Goal: Information Seeking & Learning: Learn about a topic

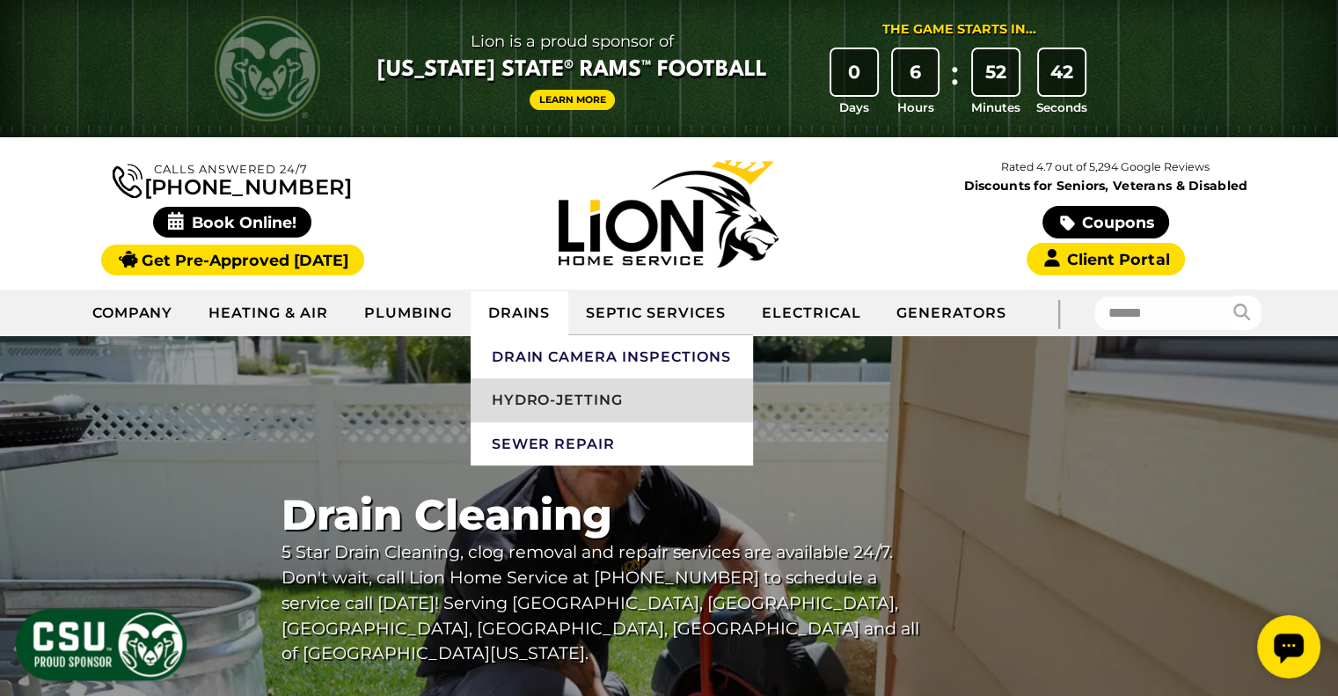
click at [561, 399] on link "Hydro-Jetting" at bounding box center [612, 400] width 282 height 44
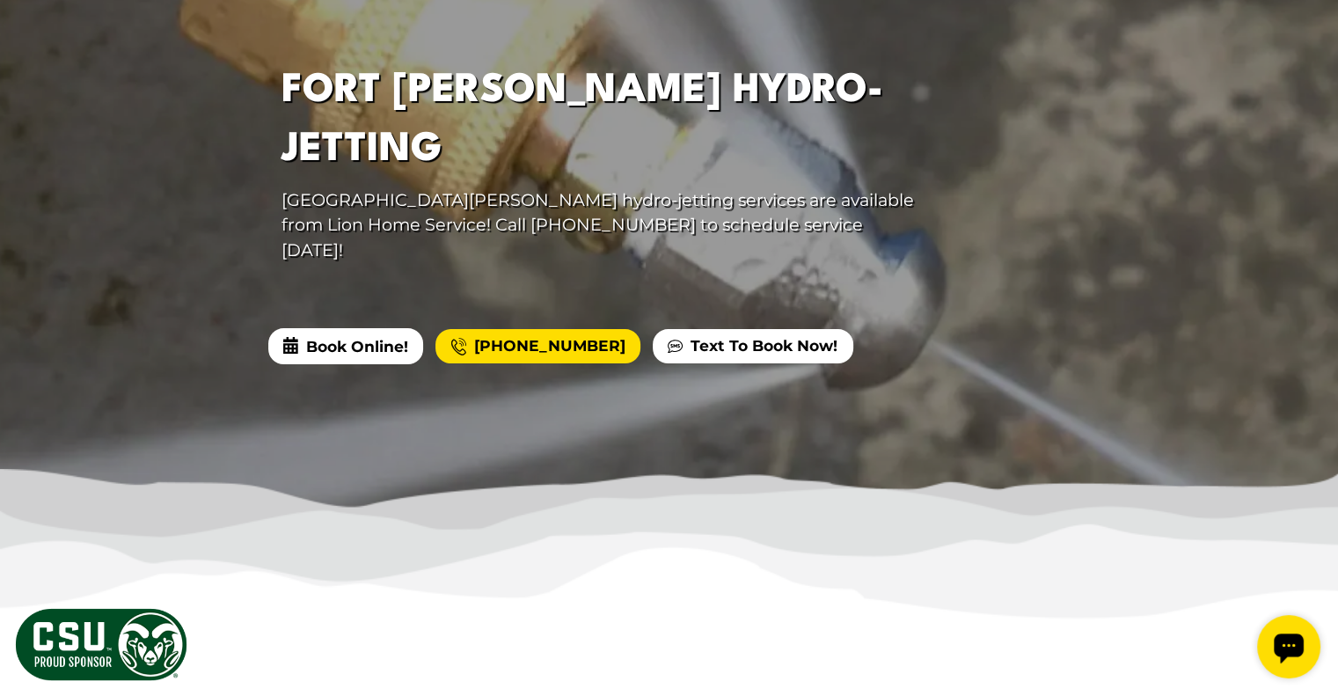
scroll to position [440, 0]
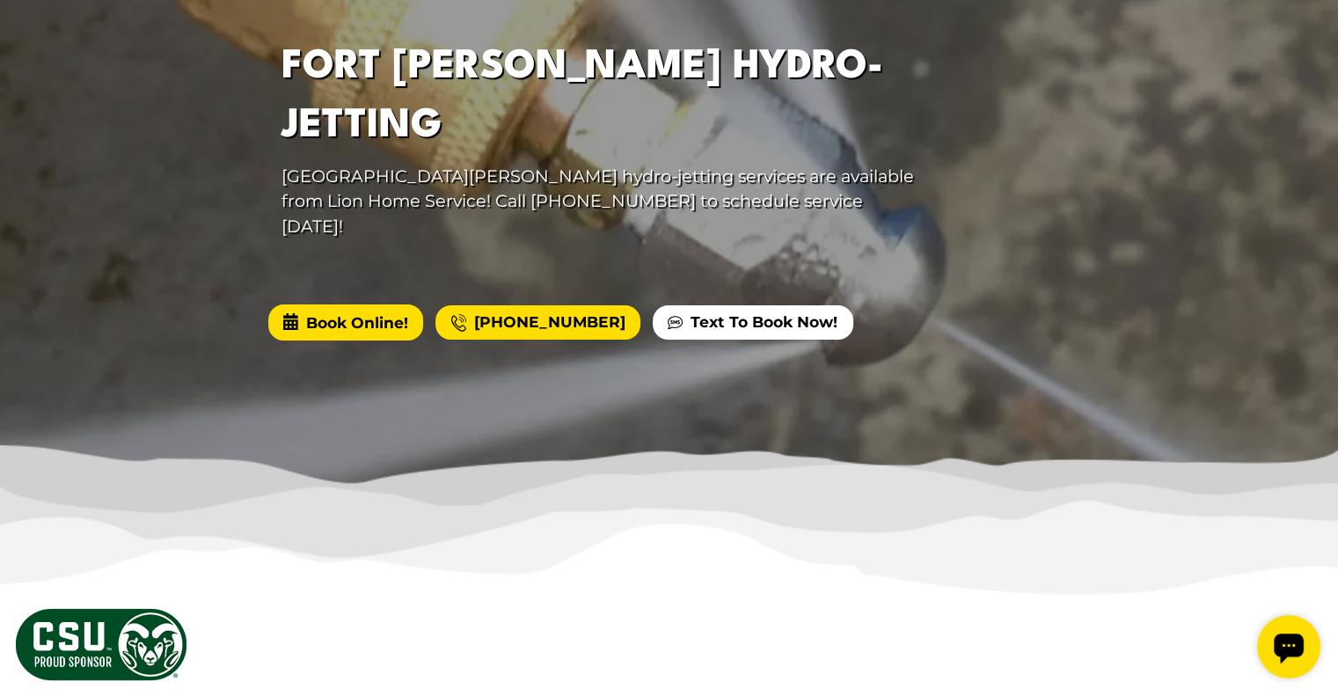
click at [404, 304] on span "Book Online!" at bounding box center [345, 321] width 155 height 35
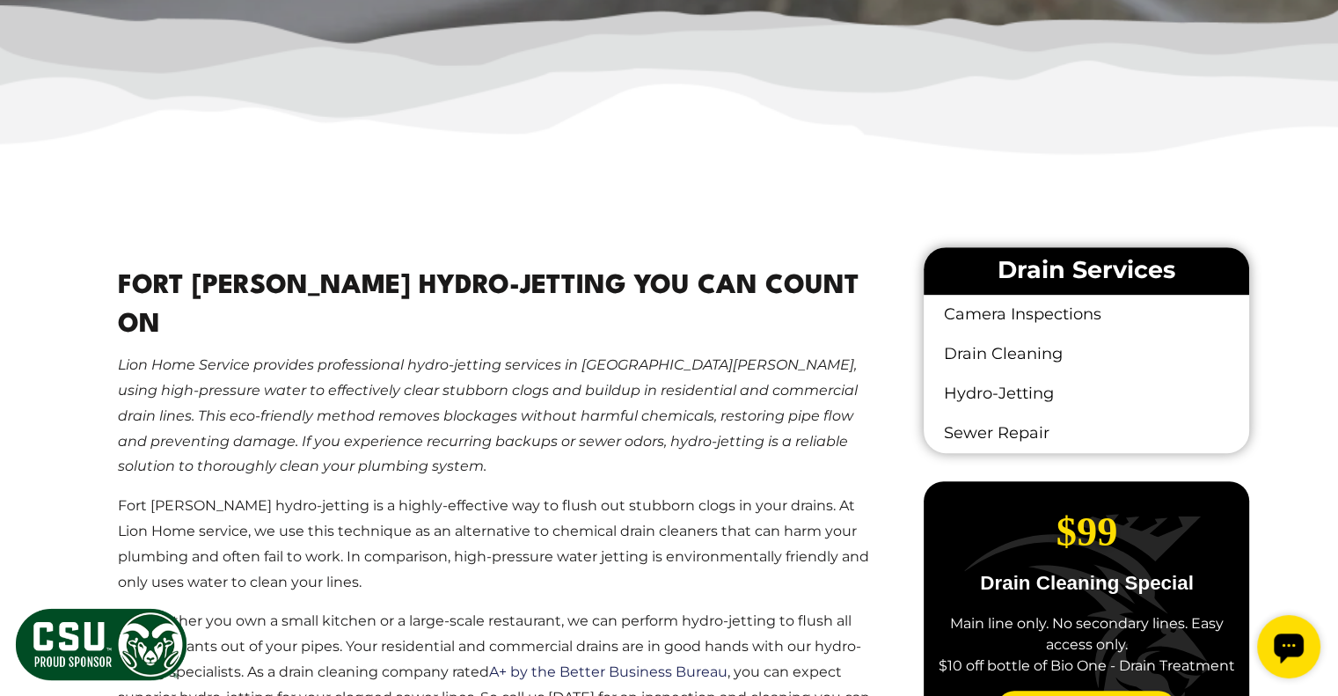
scroll to position [1056, 0]
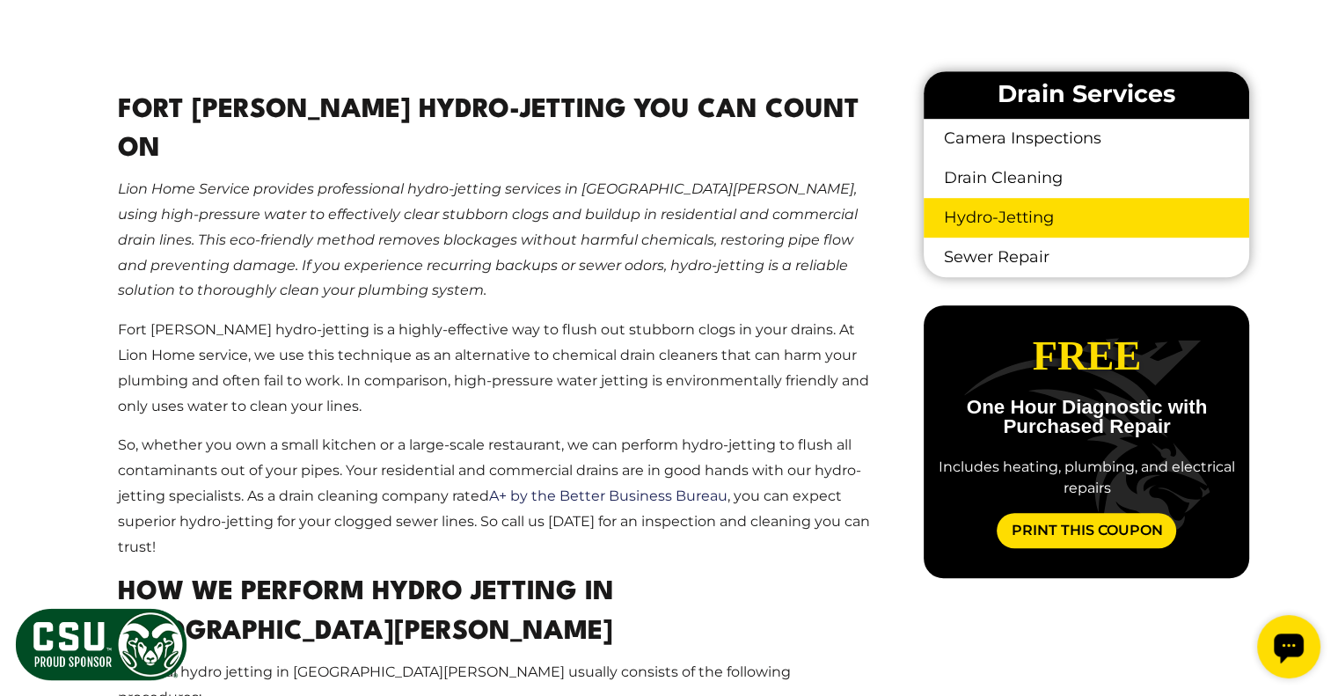
click at [978, 225] on link "Hydro-Jetting" at bounding box center [1086, 218] width 325 height 40
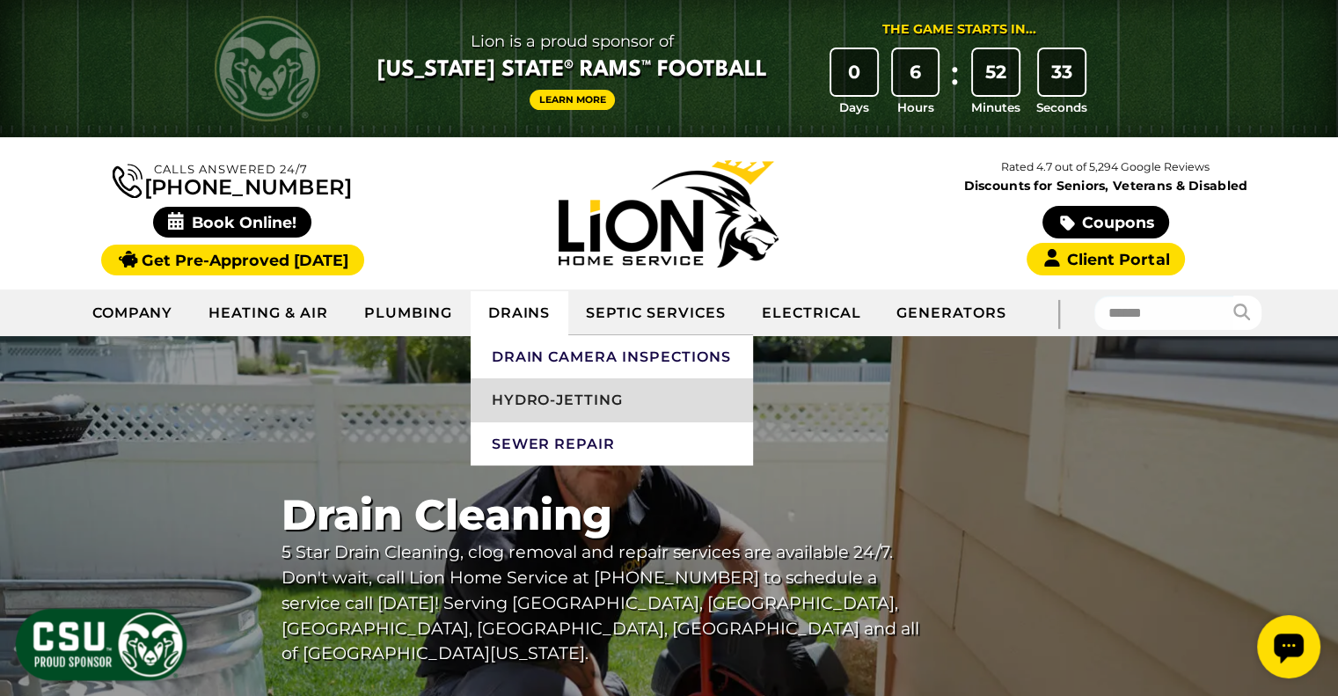
click at [547, 412] on link "Hydro-Jetting" at bounding box center [612, 400] width 282 height 44
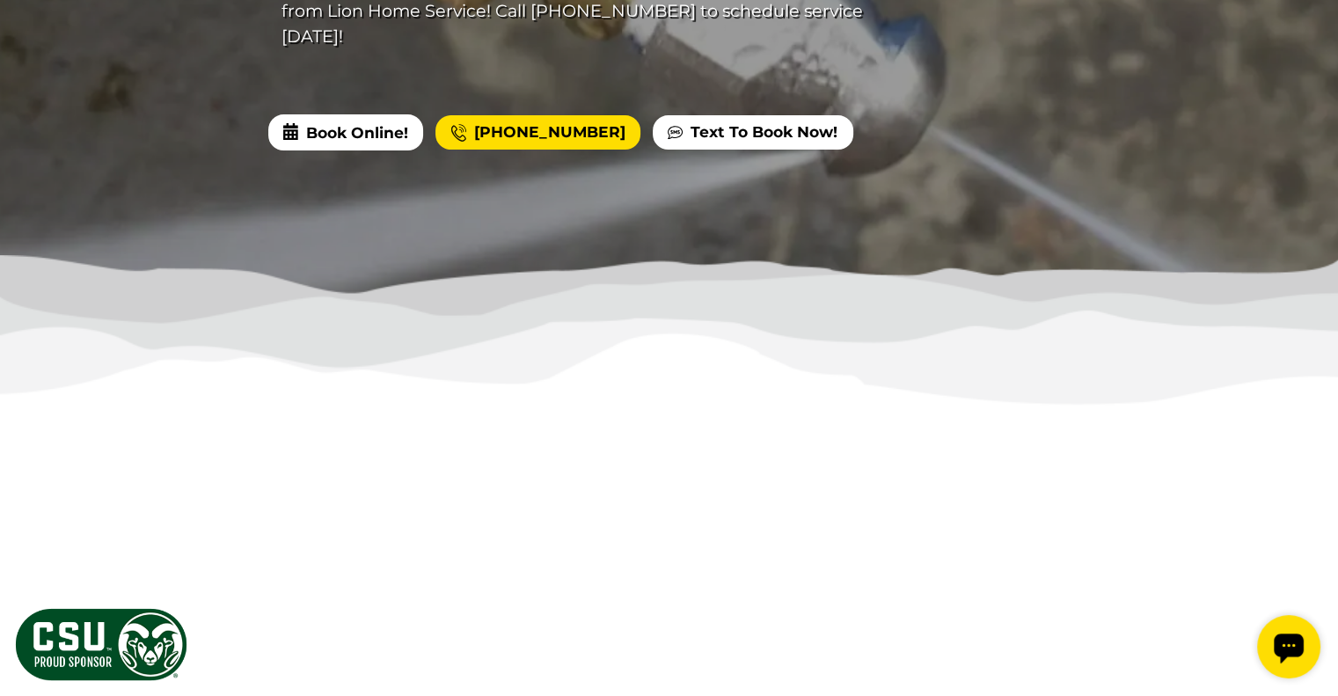
scroll to position [792, 0]
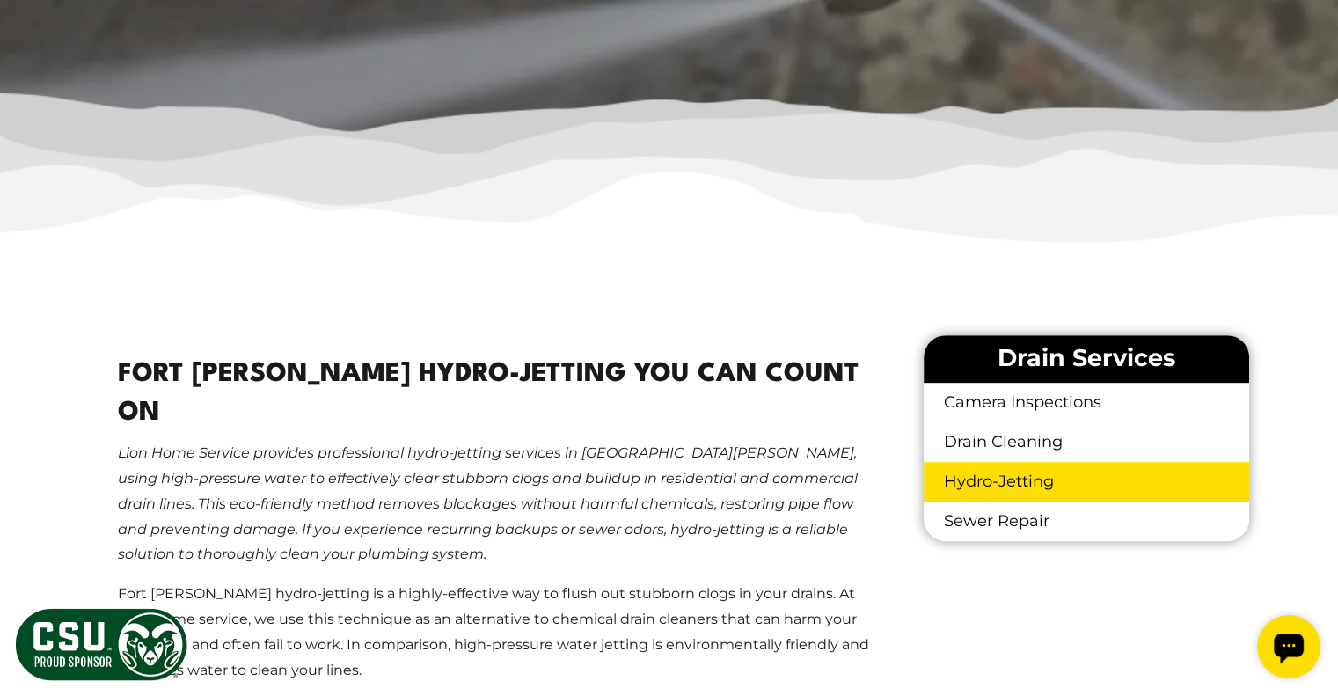
click at [1035, 487] on link "Hydro-Jetting" at bounding box center [1086, 482] width 325 height 40
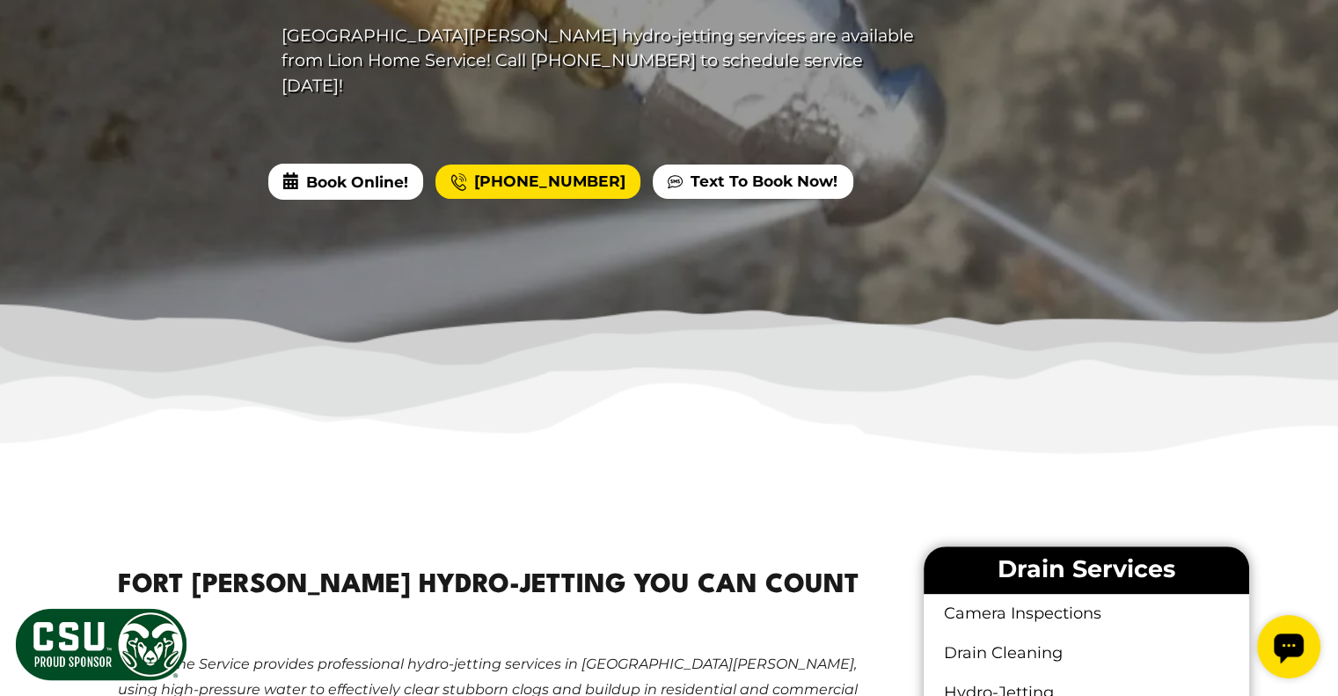
scroll to position [352, 0]
